Goal: Task Accomplishment & Management: Use online tool/utility

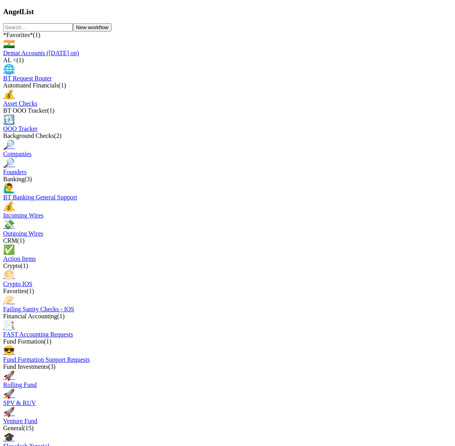
scroll to position [708, 0]
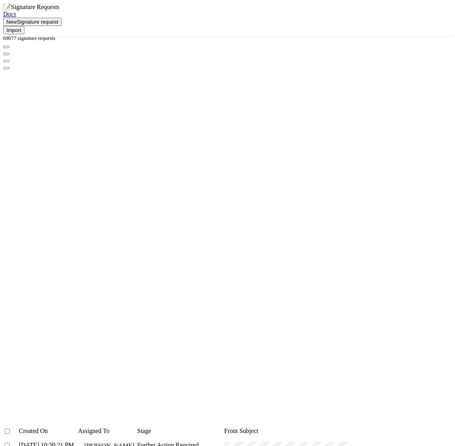
scroll to position [377, 349]
click at [19, 427] on div at bounding box center [11, 431] width 16 height 8
click at [10, 429] on input "checkbox" at bounding box center [7, 431] width 5 height 5
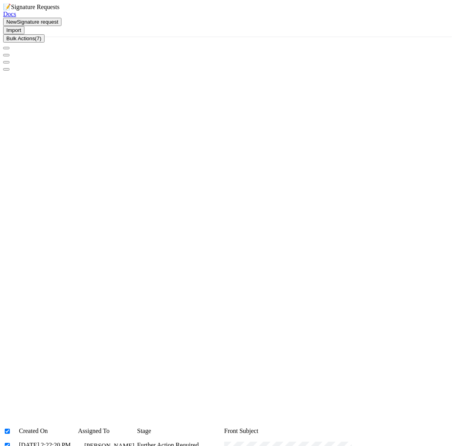
click at [41, 41] on span "Bulk Actions (7)" at bounding box center [23, 38] width 35 height 6
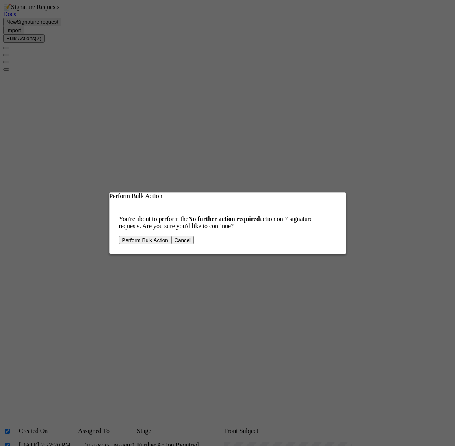
click at [149, 242] on button "Perform Bulk Action" at bounding box center [145, 240] width 52 height 8
checkbox input "false"
